Goal: Task Accomplishment & Management: Use online tool/utility

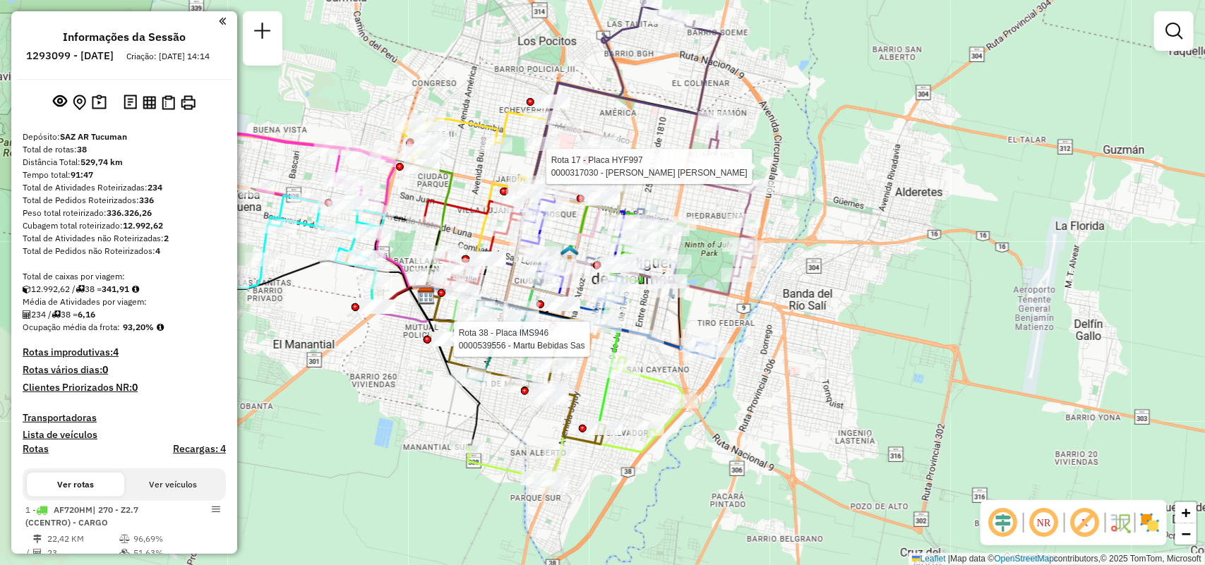
scroll to position [1699, 0]
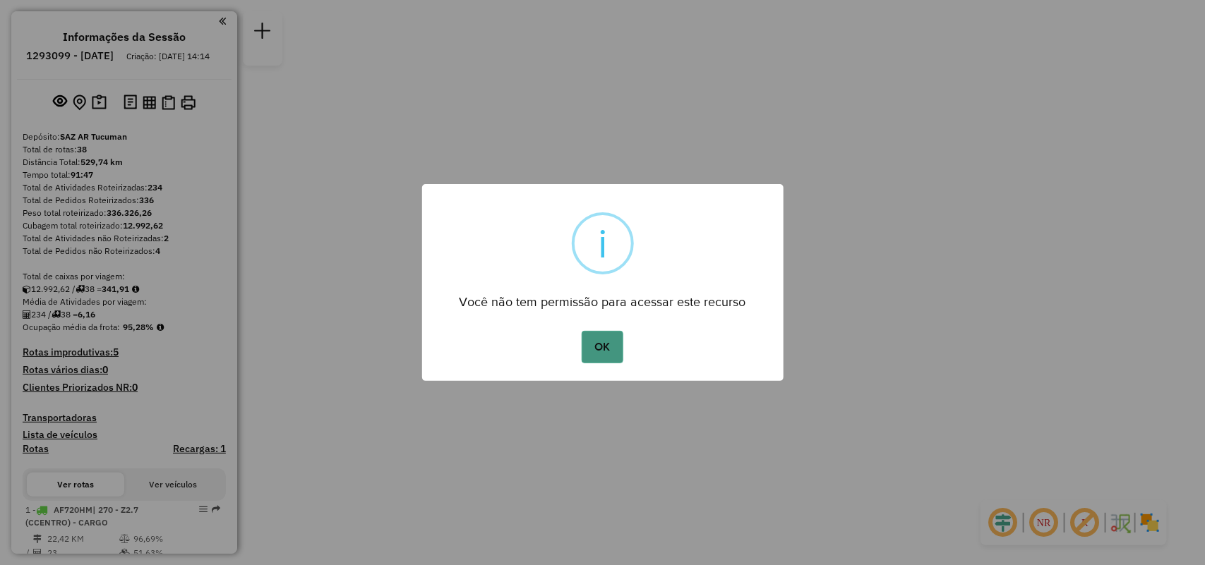
click at [614, 348] on button "OK" at bounding box center [603, 347] width 42 height 32
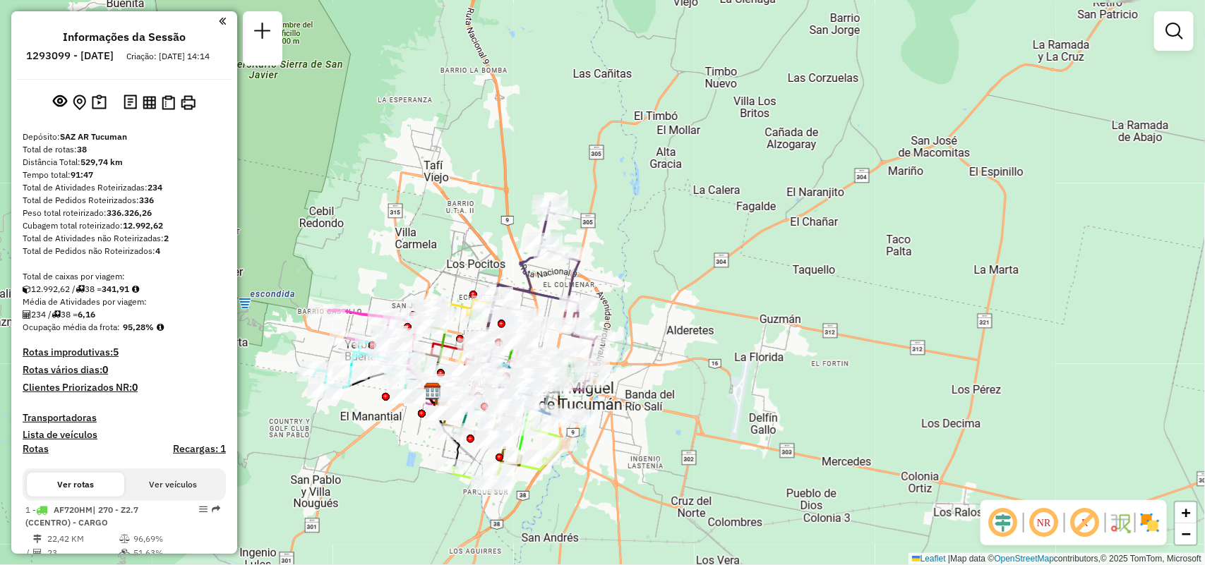
drag, startPoint x: 676, startPoint y: 307, endPoint x: 997, endPoint y: 234, distance: 329.5
click at [992, 235] on div "Janela de atendimento Grade de atendimento Capacidade Transportadoras Veículos …" at bounding box center [602, 282] width 1205 height 565
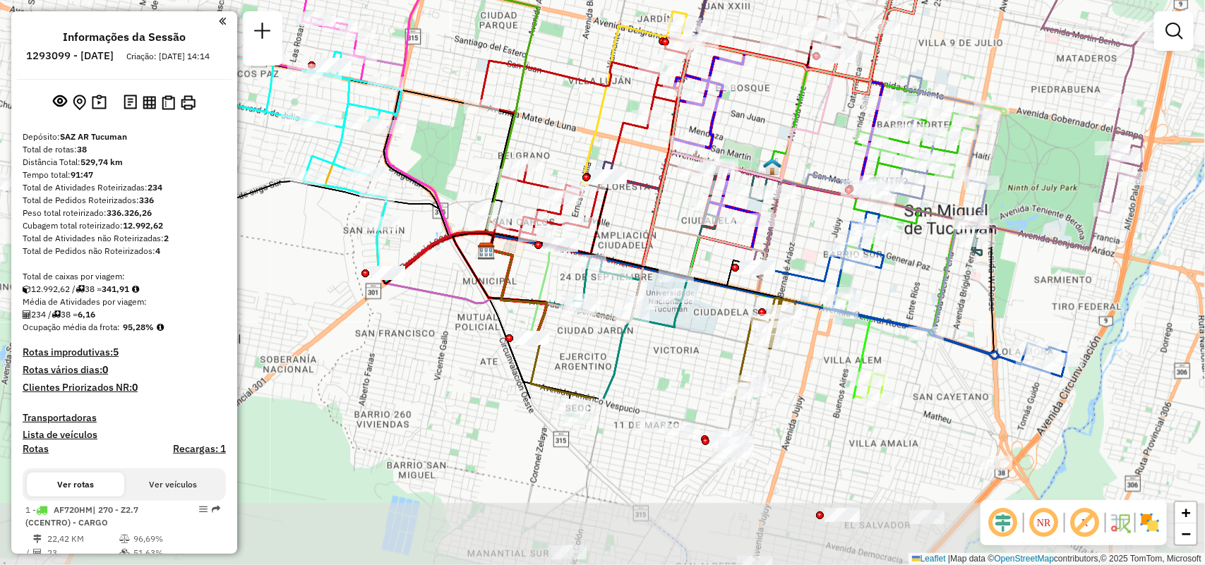
drag, startPoint x: 930, startPoint y: 404, endPoint x: 965, endPoint y: 212, distance: 195.9
click at [965, 212] on div "Janela de atendimento Grade de atendimento Capacidade Transportadoras Veículos …" at bounding box center [602, 282] width 1205 height 565
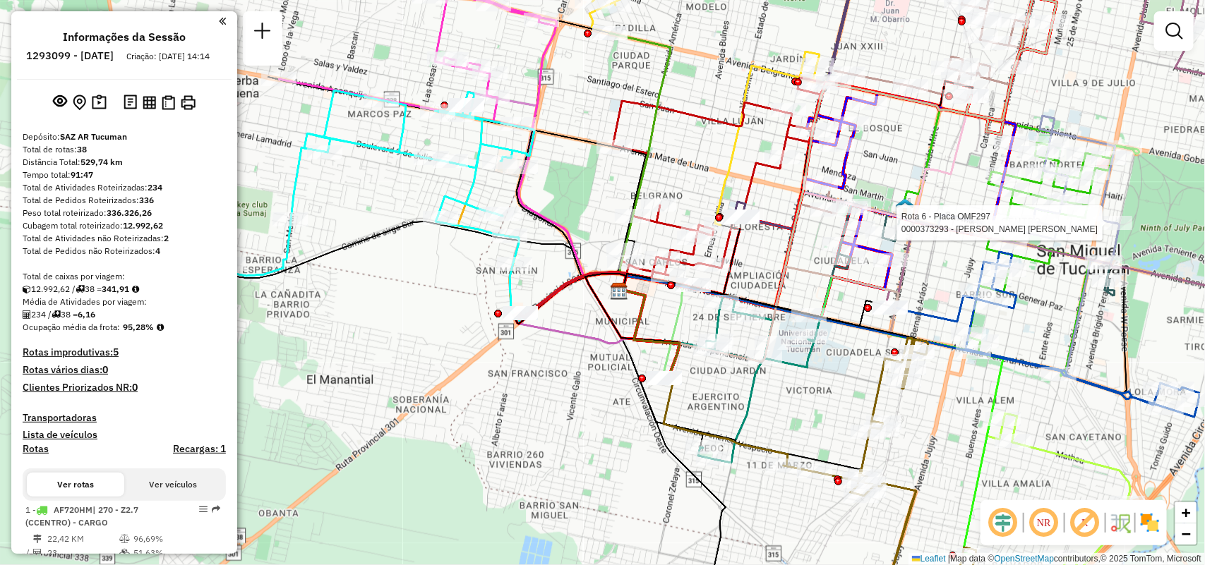
drag, startPoint x: 635, startPoint y: 404, endPoint x: 745, endPoint y: 443, distance: 116.8
click at [745, 443] on icon at bounding box center [820, 463] width 313 height 251
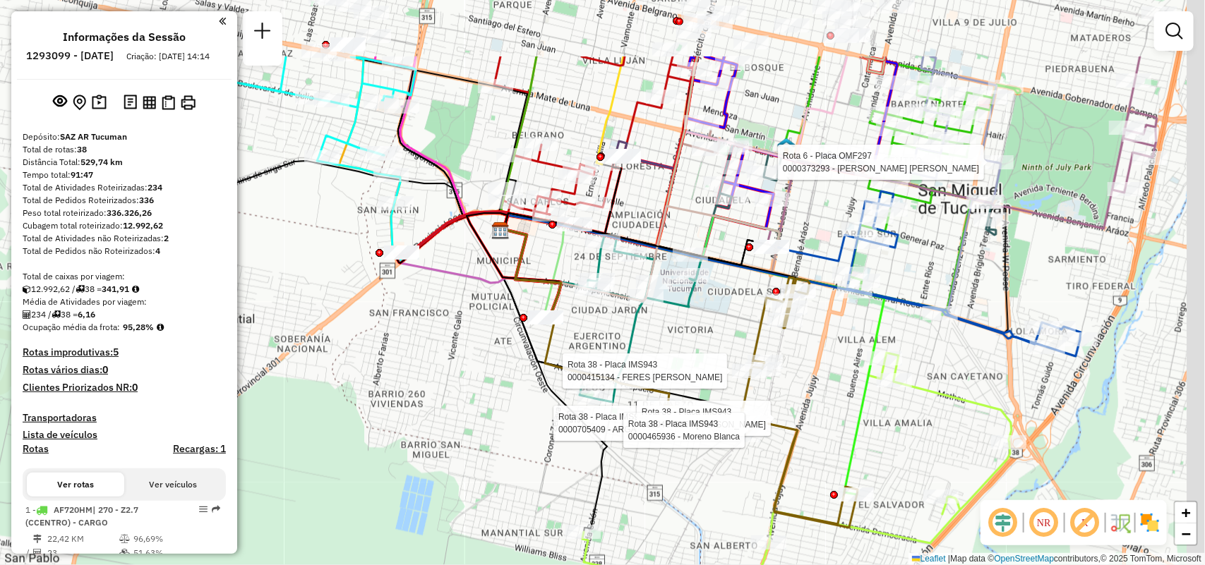
drag, startPoint x: 722, startPoint y: 132, endPoint x: 541, endPoint y: 323, distance: 263.6
click at [541, 292] on icon at bounding box center [649, 252] width 298 height 79
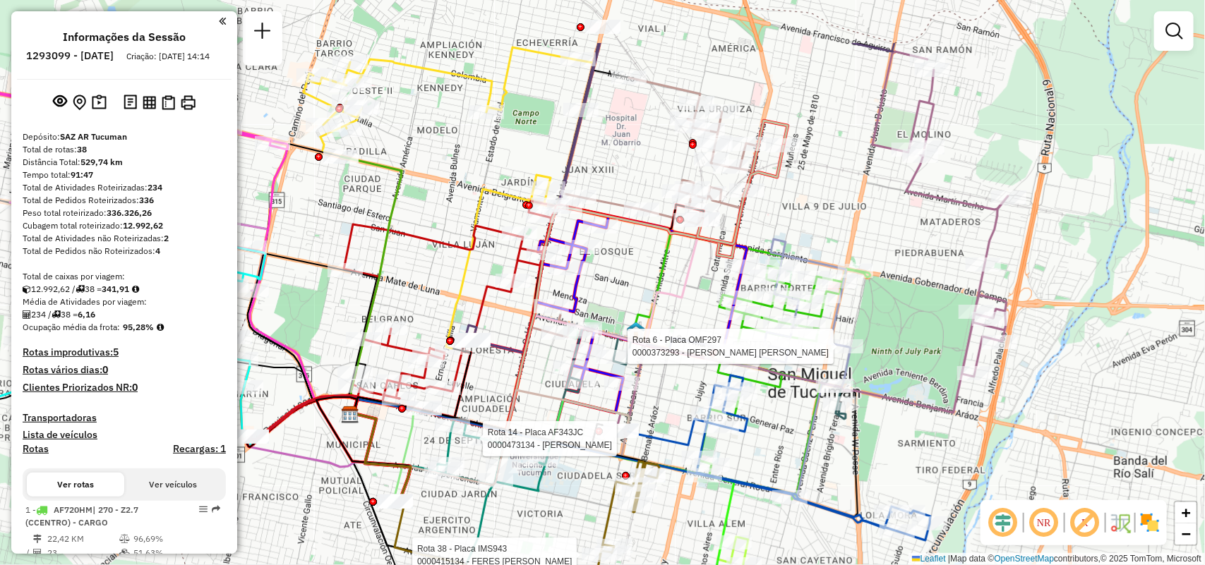
drag, startPoint x: 745, startPoint y: 146, endPoint x: 687, endPoint y: 246, distance: 115.5
click at [687, 246] on icon at bounding box center [526, 326] width 352 height 212
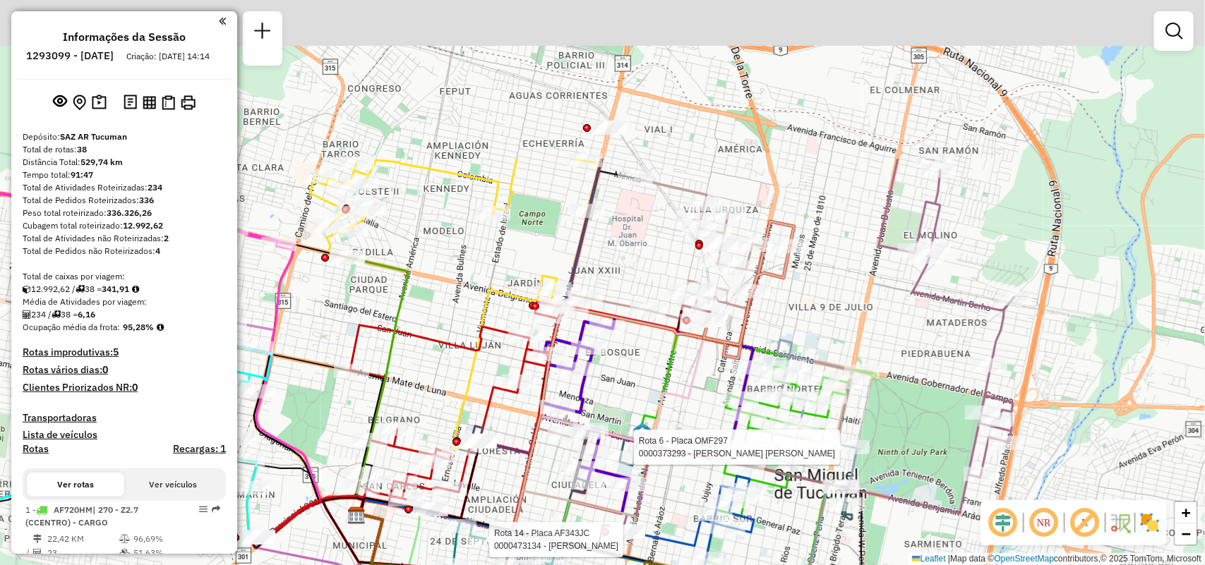
drag, startPoint x: 916, startPoint y: 248, endPoint x: 989, endPoint y: 533, distance: 294.3
click at [989, 533] on hb-router-mapa "Informações da Sessão 1293099 - 13/10/2025 Criação: 11/10/2025 14:14 Depósito: …" at bounding box center [602, 282] width 1205 height 565
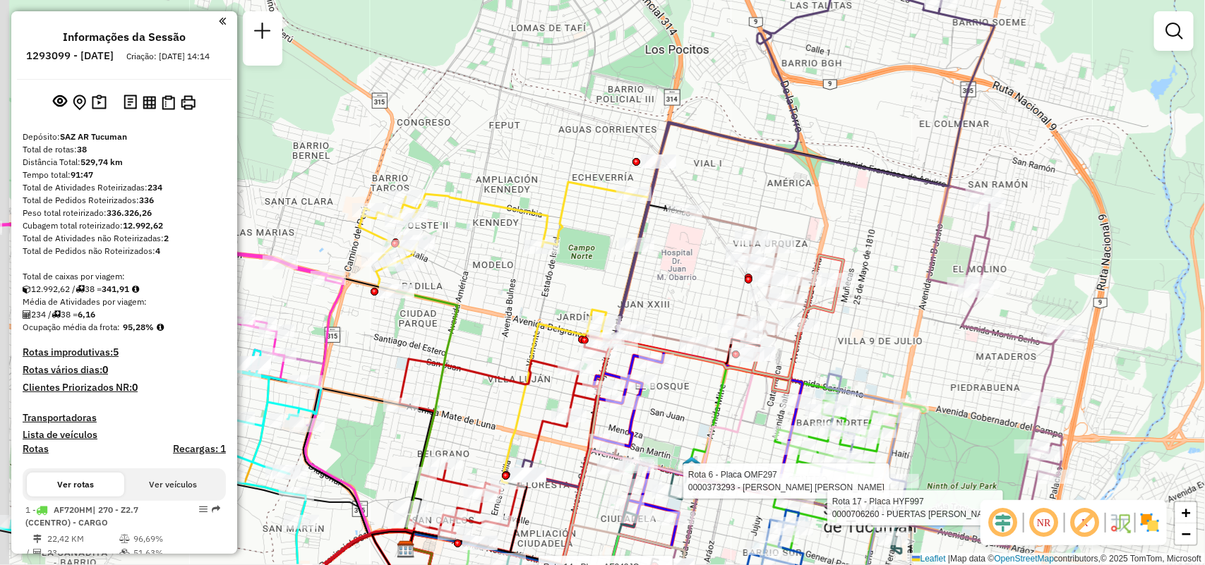
drag, startPoint x: 706, startPoint y: 337, endPoint x: 706, endPoint y: 217, distance: 120.7
click at [706, 217] on div "Rota 6 - Placa OMF297 0000373293 - WILK MAXIMILIANO CARLOS ROQUE Rota 38 - Plac…" at bounding box center [602, 282] width 1205 height 565
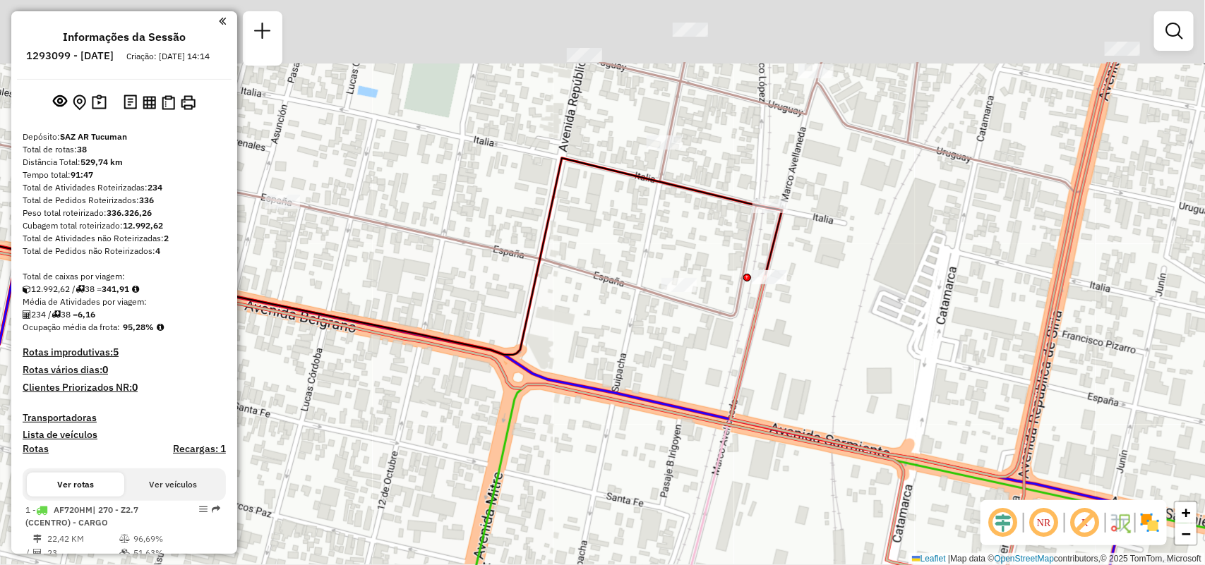
drag, startPoint x: 537, startPoint y: 265, endPoint x: 533, endPoint y: 281, distance: 16.8
click at [533, 281] on icon at bounding box center [319, 256] width 925 height 197
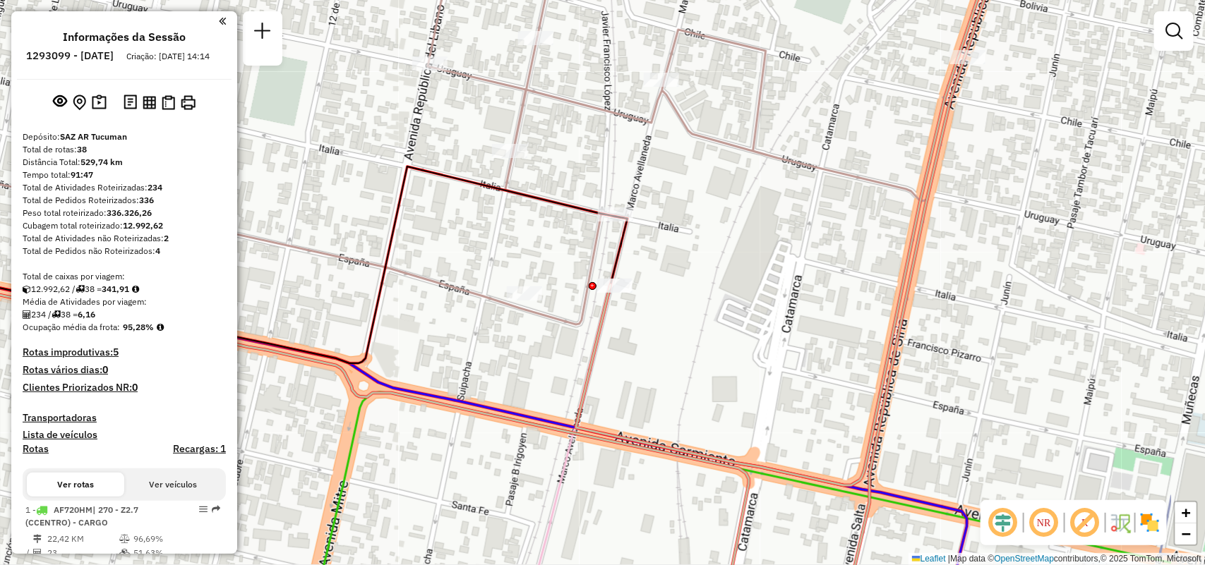
drag, startPoint x: 720, startPoint y: 443, endPoint x: 544, endPoint y: 439, distance: 175.8
click at [551, 443] on icon at bounding box center [566, 457] width 89 height 345
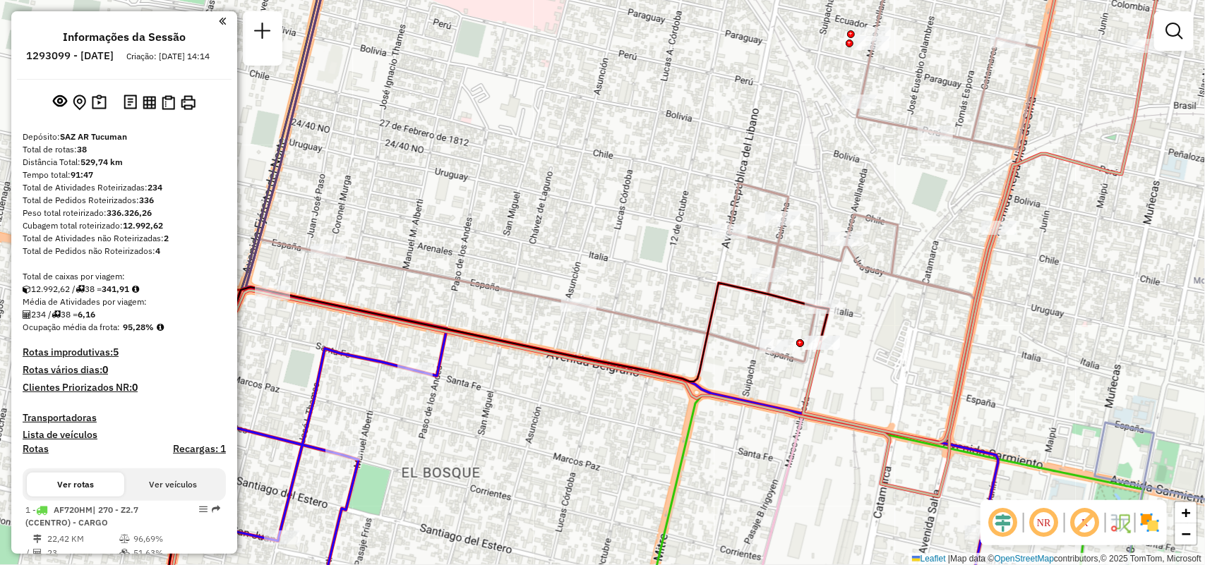
drag, startPoint x: 445, startPoint y: 420, endPoint x: 618, endPoint y: 399, distance: 174.2
click at [646, 400] on icon at bounding box center [895, 504] width 498 height 216
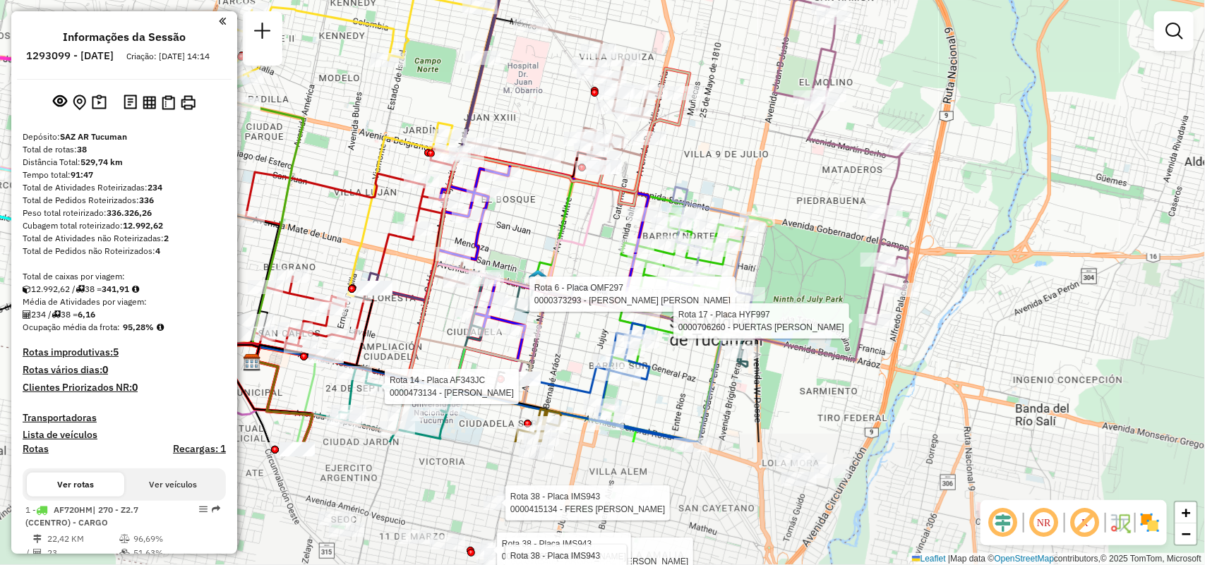
drag, startPoint x: 817, startPoint y: 205, endPoint x: 729, endPoint y: 25, distance: 199.5
click at [729, 25] on div "Rota 6 - Placa OMF297 0000373293 - WILK MAXIMILIANO CARLOS ROQUE Rota 38 - Plac…" at bounding box center [602, 282] width 1205 height 565
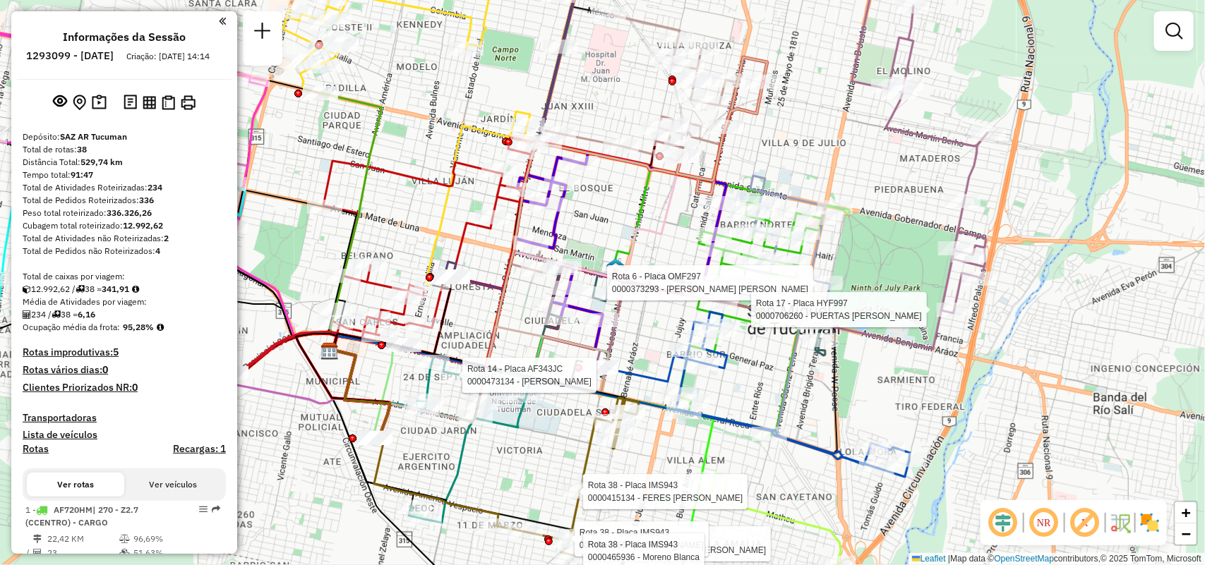
drag, startPoint x: 513, startPoint y: 181, endPoint x: 589, endPoint y: 170, distance: 77.1
click at [589, 170] on div at bounding box center [580, 163] width 35 height 14
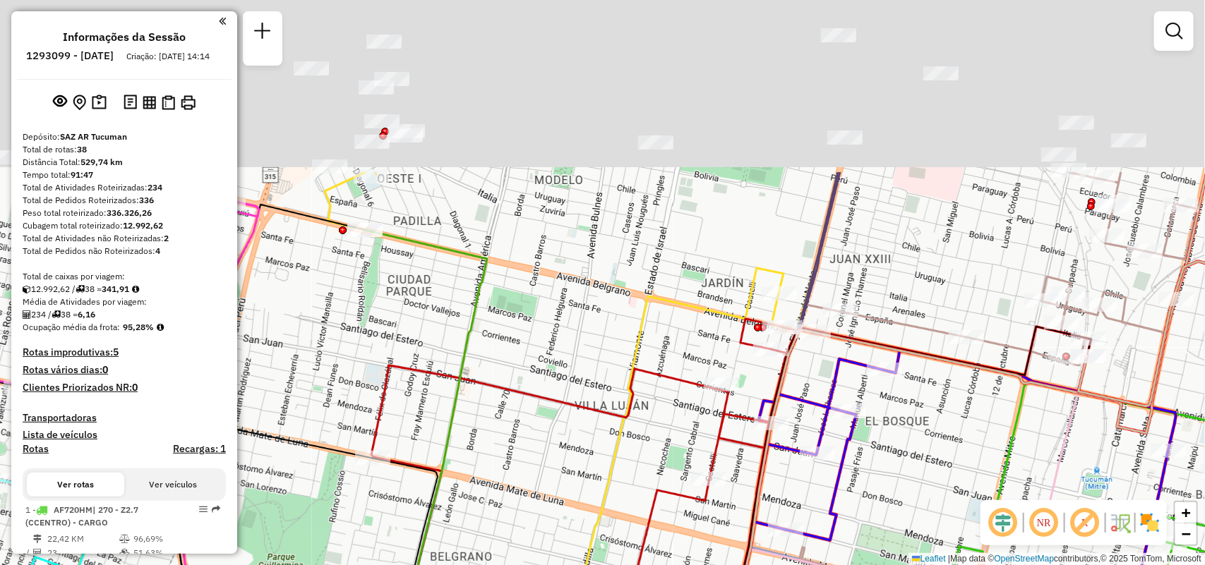
drag, startPoint x: 382, startPoint y: 131, endPoint x: 481, endPoint y: 335, distance: 226.7
click at [481, 335] on div "Rota 6 - Placa OMF297 0000373293 - WILK MAXIMILIANO CARLOS ROQUE Rota 38 - Plac…" at bounding box center [602, 282] width 1205 height 565
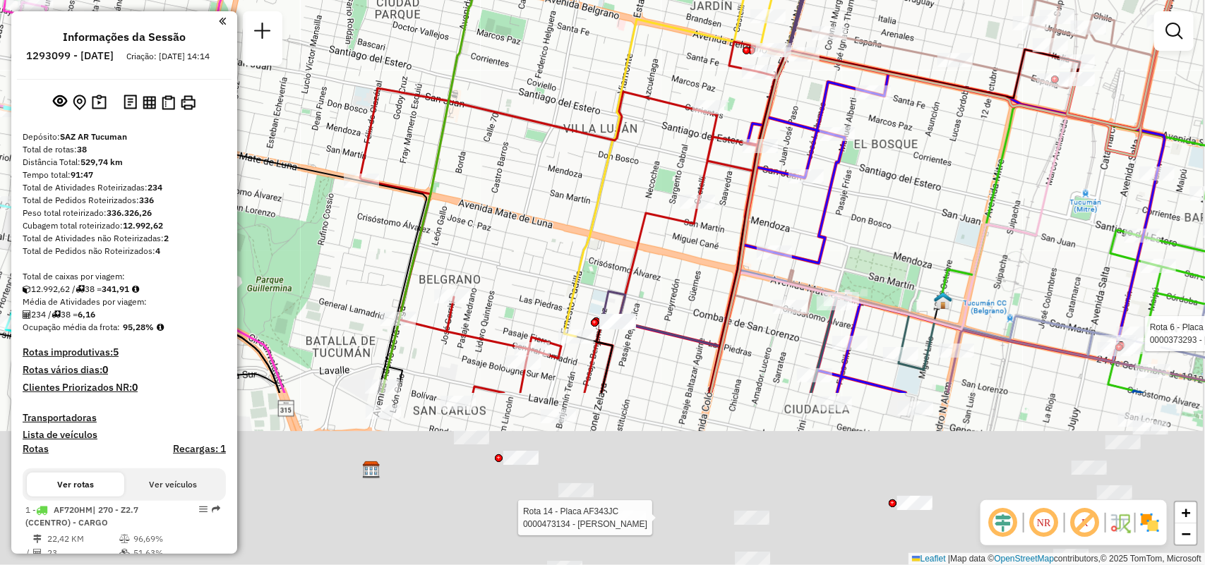
drag, startPoint x: 587, startPoint y: 147, endPoint x: 531, endPoint y: 26, distance: 133.3
click at [547, 18] on div "Rota 6 - Placa OMF297 0000373293 - WILK MAXIMILIANO CARLOS ROQUE Rota 38 - Plac…" at bounding box center [602, 282] width 1205 height 565
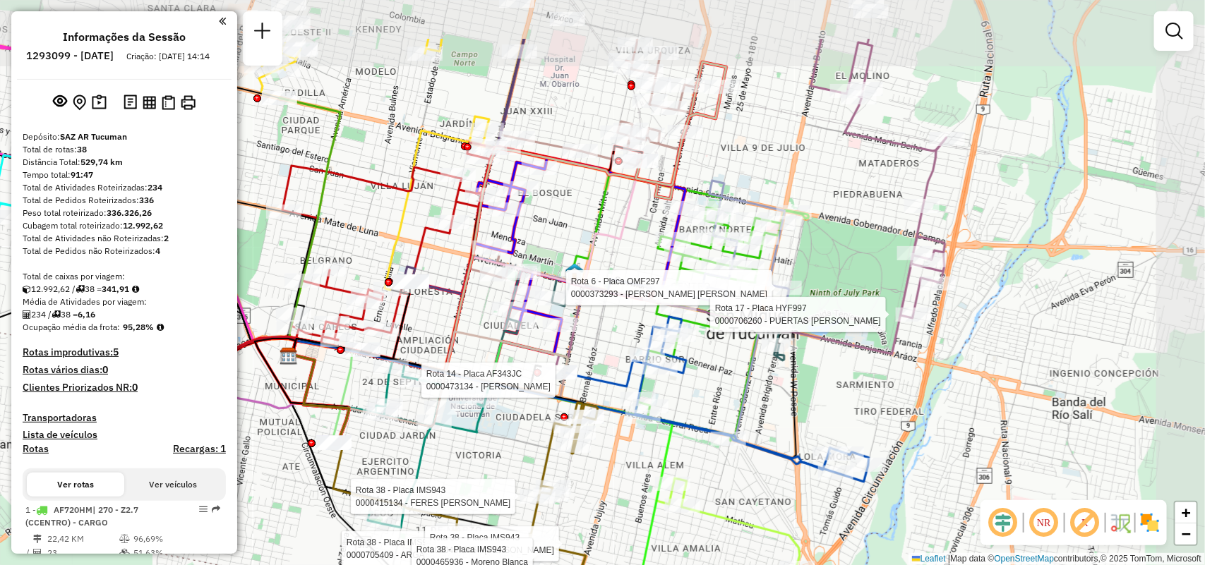
drag, startPoint x: 584, startPoint y: 156, endPoint x: 487, endPoint y: 234, distance: 125.0
click at [487, 234] on div "Rota 6 - Placa OMF297 0000373293 - WILK MAXIMILIANO CARLOS ROQUE Rota 38 - Plac…" at bounding box center [602, 282] width 1205 height 565
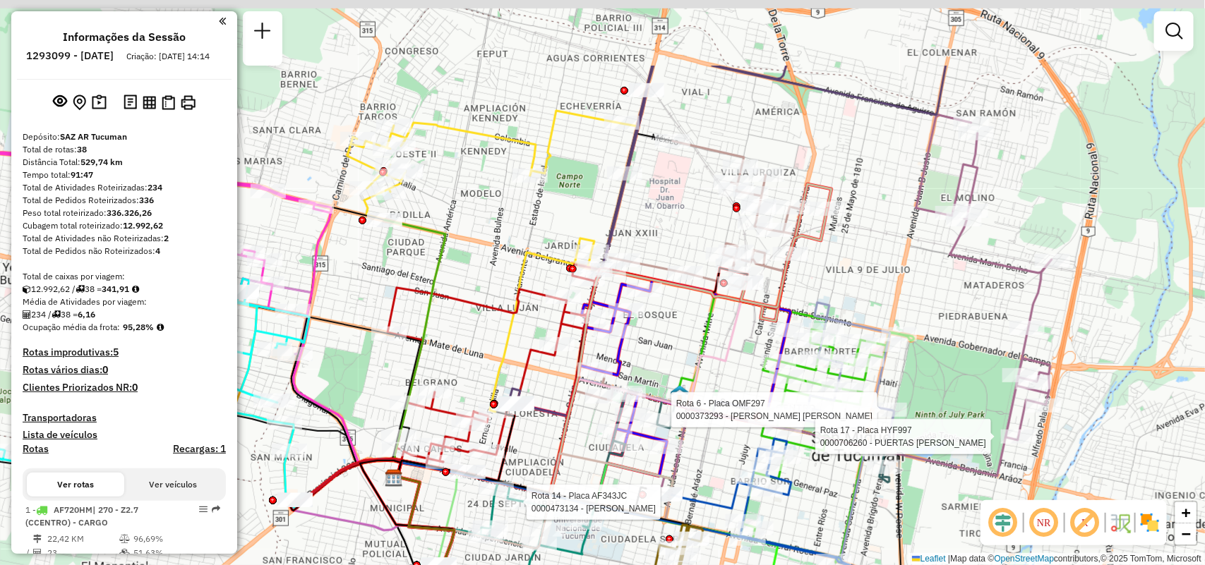
drag, startPoint x: 416, startPoint y: 171, endPoint x: 474, endPoint y: 242, distance: 91.4
click at [474, 242] on div "Rota 6 - Placa OMF297 0000373293 - WILK MAXIMILIANO CARLOS ROQUE Rota 38 - Plac…" at bounding box center [602, 282] width 1205 height 565
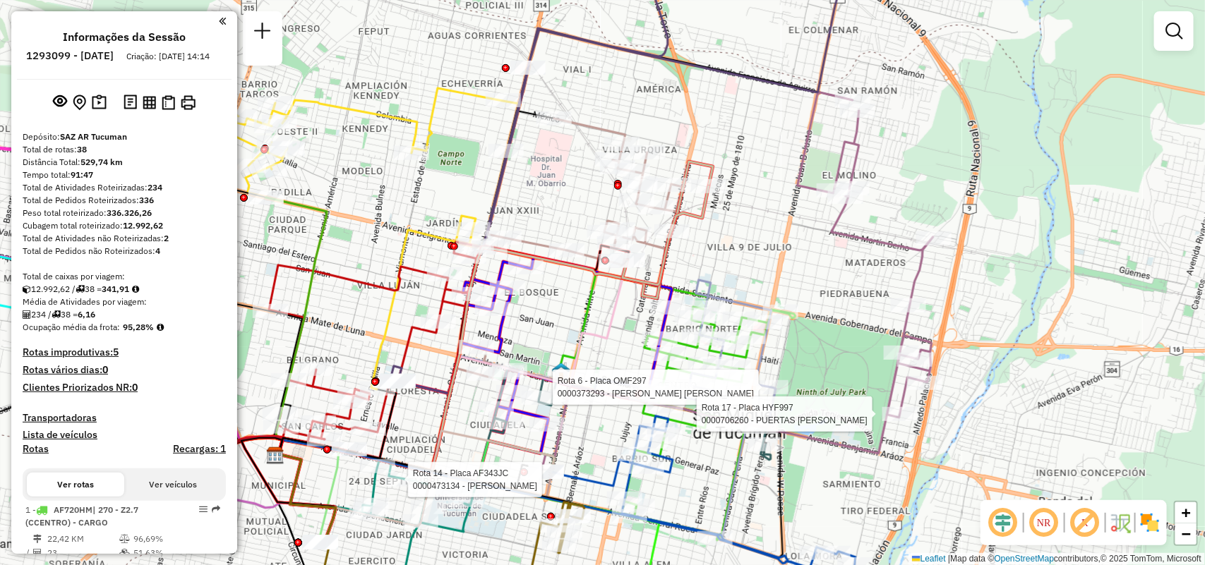
drag, startPoint x: 551, startPoint y: 301, endPoint x: 648, endPoint y: 292, distance: 97.9
click at [648, 292] on icon at bounding box center [494, 317] width 438 height 311
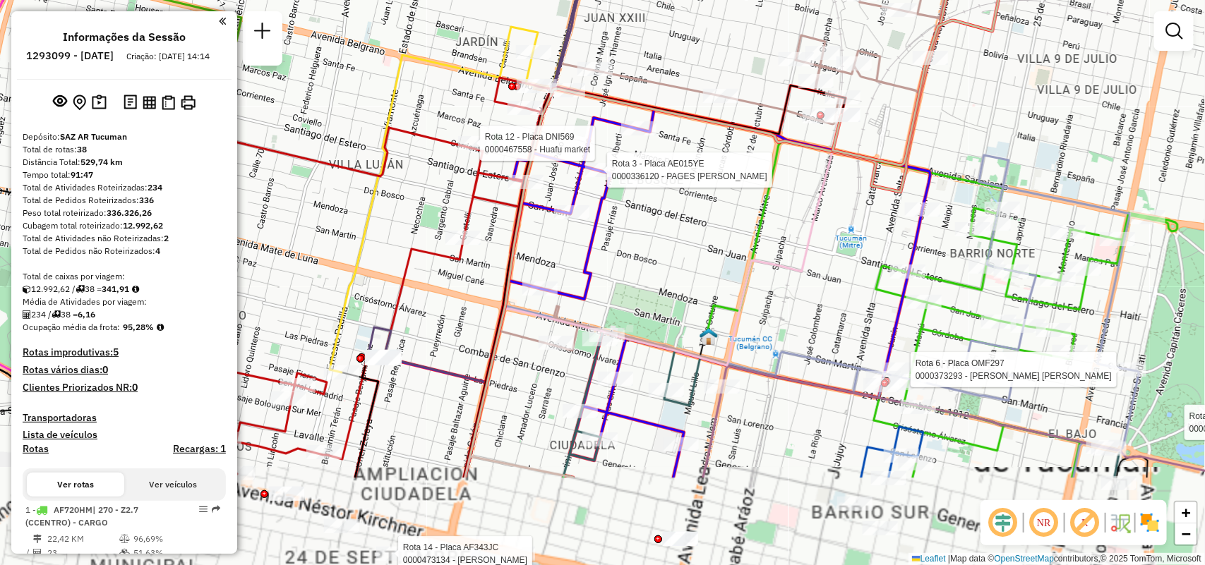
drag, startPoint x: 747, startPoint y: 272, endPoint x: 704, endPoint y: 245, distance: 50.5
click at [753, 224] on icon at bounding box center [881, 238] width 353 height 195
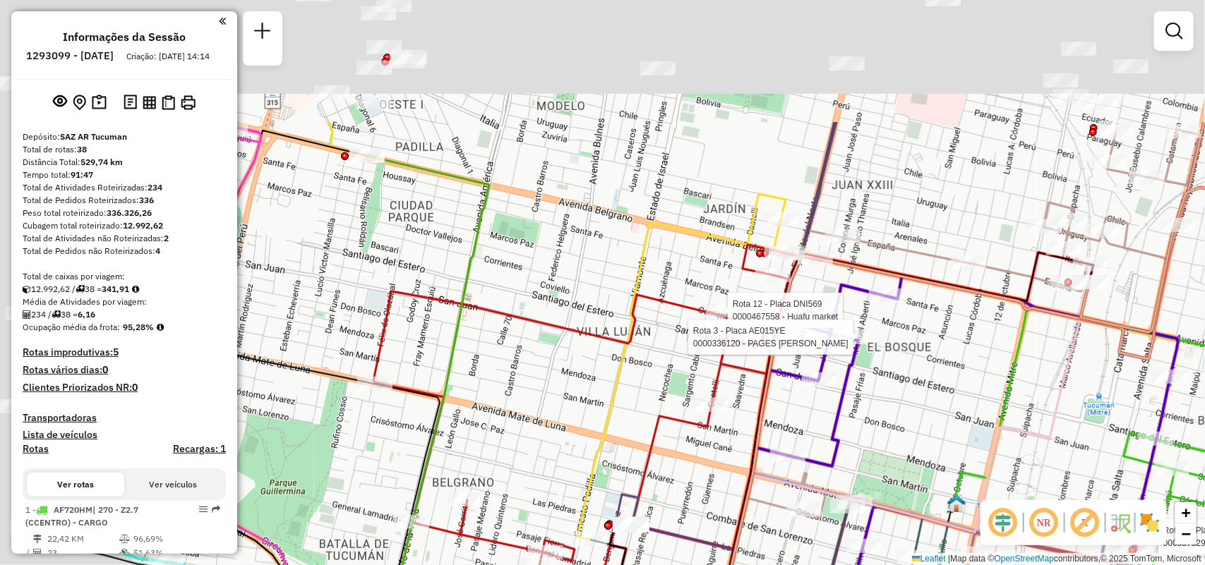
drag, startPoint x: 648, startPoint y: 248, endPoint x: 870, endPoint y: 445, distance: 296.5
click at [877, 450] on icon at bounding box center [905, 441] width 546 height 373
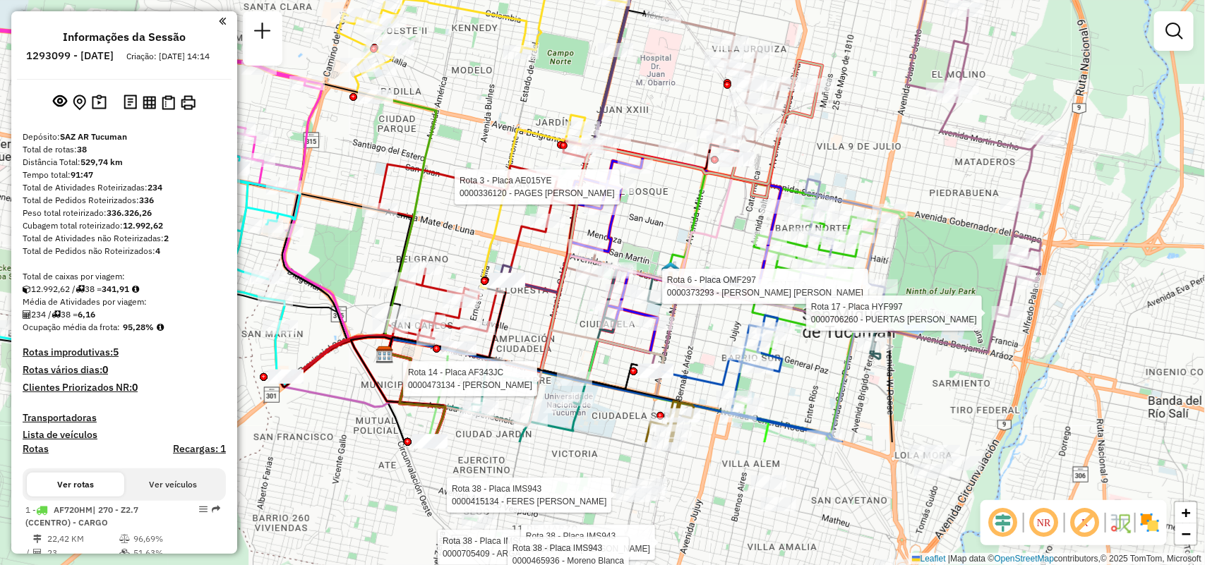
drag, startPoint x: 815, startPoint y: 397, endPoint x: 713, endPoint y: 217, distance: 206.5
click at [713, 217] on icon at bounding box center [561, 266] width 352 height 212
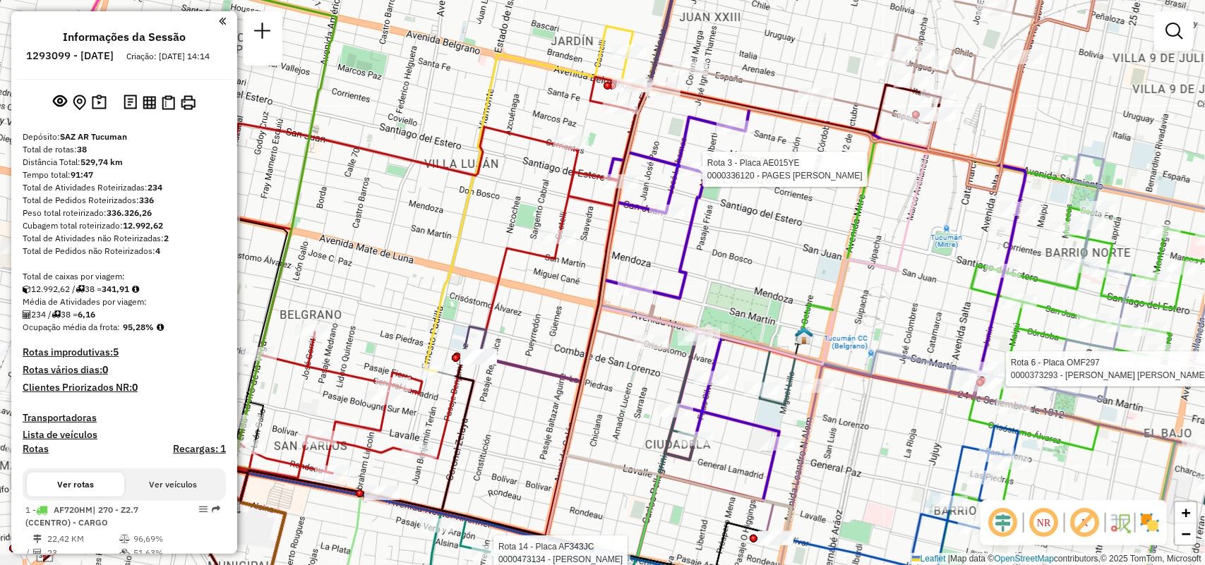
drag, startPoint x: 592, startPoint y: 263, endPoint x: 930, endPoint y: 268, distance: 338.9
click at [930, 268] on div "Rota 6 - Placa OMF297 0000373293 - WILK MAXIMILIANO CARLOS ROQUE Rota 38 - Plac…" at bounding box center [602, 282] width 1205 height 565
